Goal: Entertainment & Leisure: Consume media (video, audio)

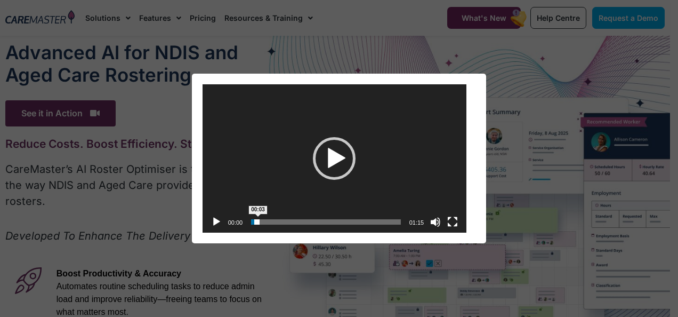
click at [258, 222] on span "Time Slider" at bounding box center [256, 221] width 5 height 5
click at [323, 163] on div "Play" at bounding box center [334, 158] width 43 height 43
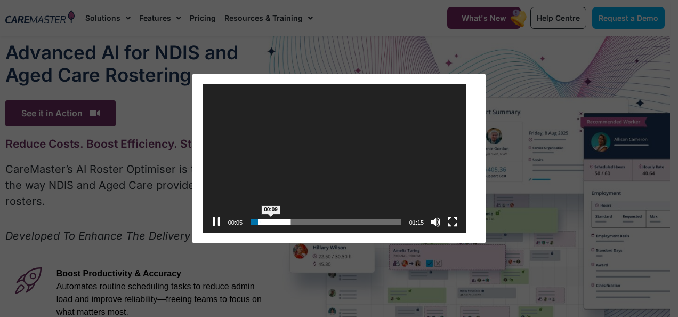
click at [262, 221] on span "Video Player" at bounding box center [260, 221] width 5 height 5
click at [275, 220] on span "00:10" at bounding box center [325, 221] width 149 height 5
click at [221, 221] on button "Pause" at bounding box center [216, 221] width 11 height 11
click at [286, 222] on span "00:17" at bounding box center [325, 221] width 149 height 5
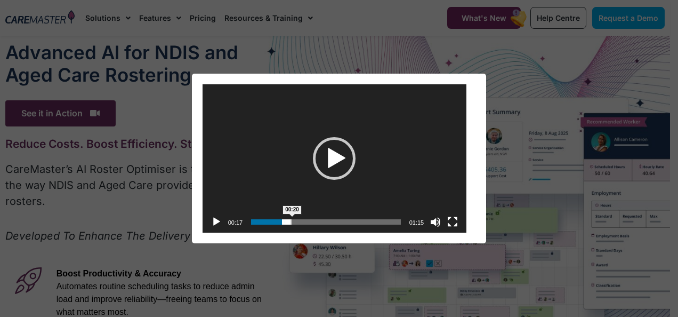
click at [295, 222] on span "00:20" at bounding box center [325, 221] width 149 height 5
click at [309, 217] on span "Time Slider" at bounding box center [308, 216] width 5 height 5
click at [289, 222] on span "00:20" at bounding box center [325, 221] width 149 height 5
click at [295, 222] on span "00:21" at bounding box center [325, 221] width 149 height 5
click at [302, 222] on span "00:25" at bounding box center [325, 221] width 149 height 5
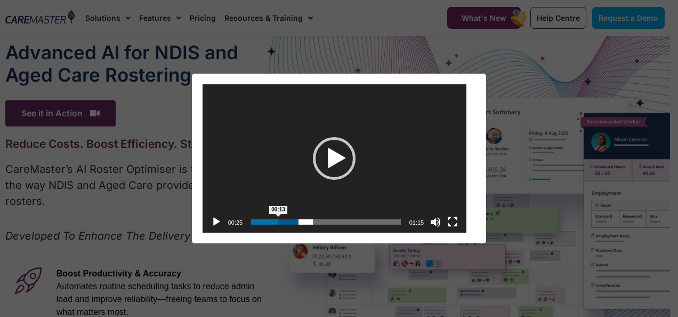
click at [278, 222] on span "00:13" at bounding box center [325, 221] width 149 height 5
click at [216, 220] on button "Play" at bounding box center [216, 221] width 11 height 11
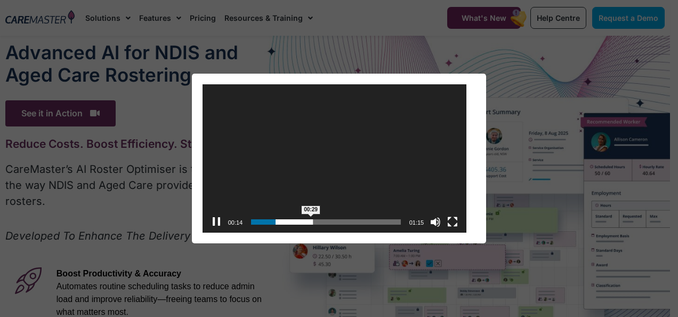
click at [311, 221] on span "00:29" at bounding box center [325, 221] width 149 height 5
click at [448, 217] on button "Fullscreen" at bounding box center [452, 221] width 11 height 11
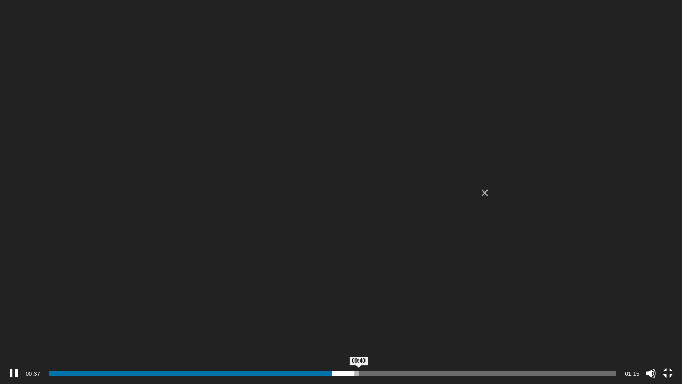
click at [359, 316] on span "00:40" at bounding box center [332, 372] width 567 height 5
click at [411, 316] on span "00:47" at bounding box center [332, 372] width 567 height 5
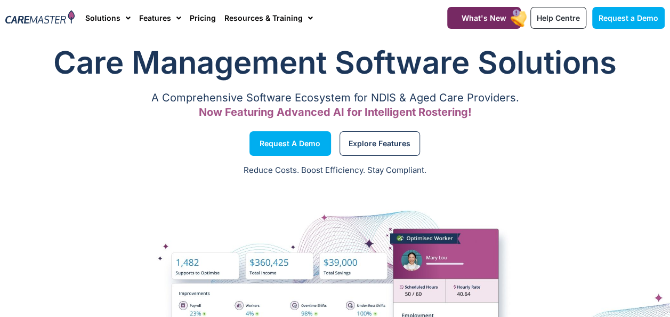
click at [232, 62] on h1 "Care Management Software Solutions" at bounding box center [334, 62] width 659 height 43
